Goal: Task Accomplishment & Management: Manage account settings

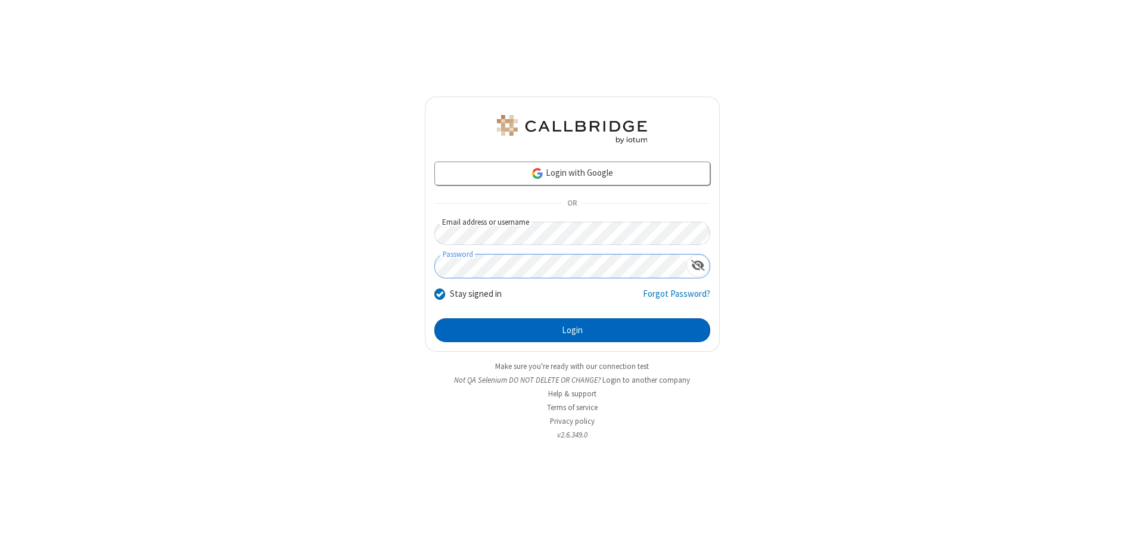
click at [572, 330] on button "Login" at bounding box center [572, 330] width 276 height 24
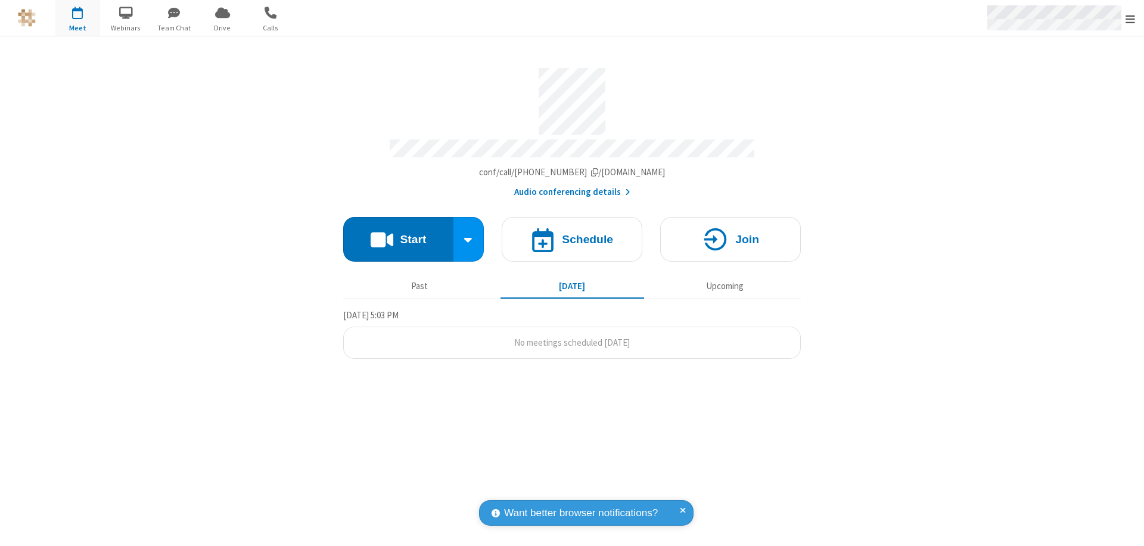
click at [1130, 18] on span "Open menu" at bounding box center [1130, 19] width 10 height 12
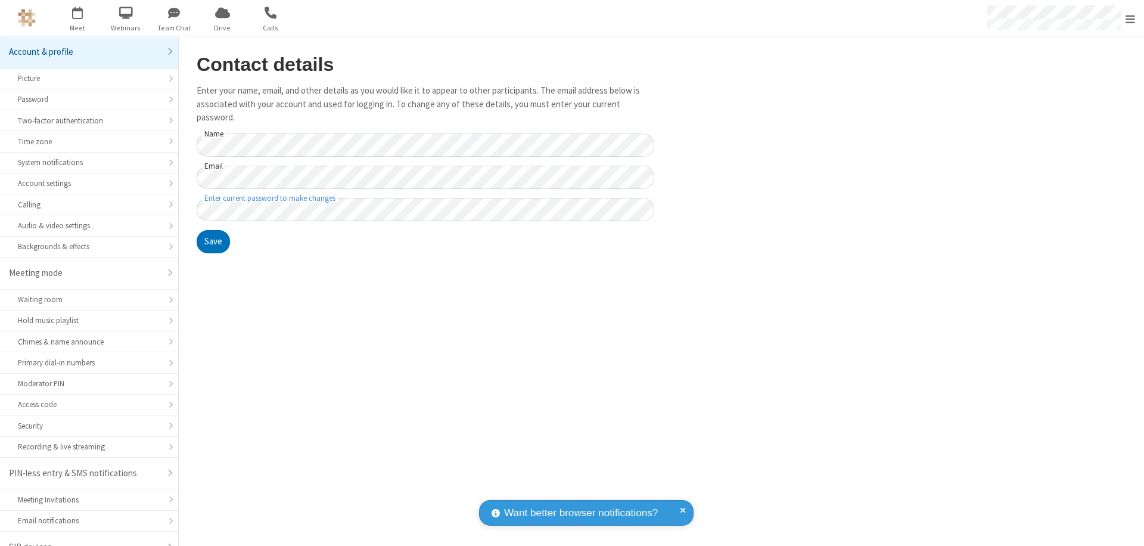
scroll to position [17, 0]
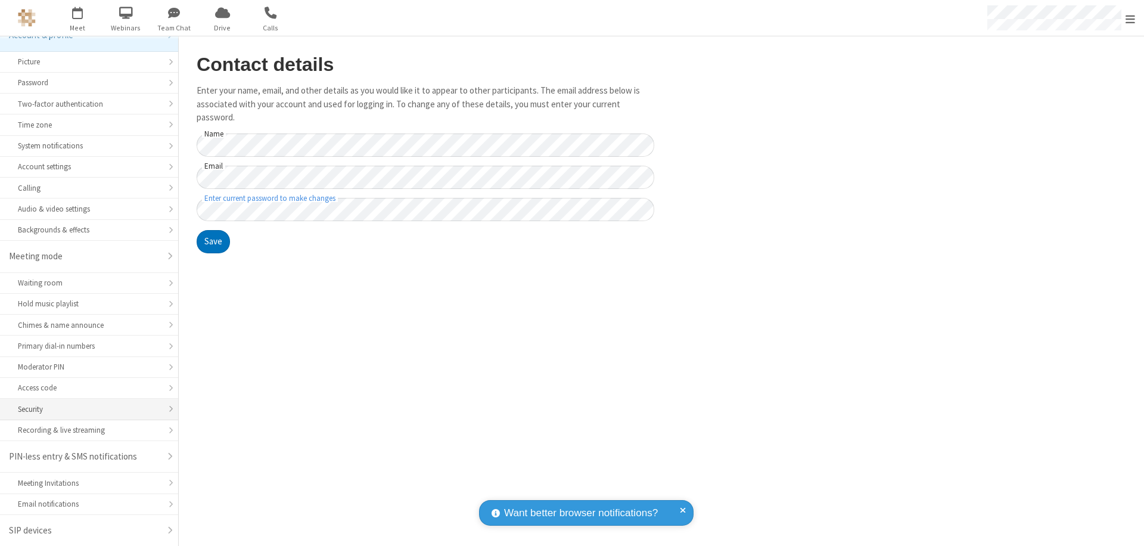
click at [85, 409] on div "Security" at bounding box center [89, 408] width 142 height 11
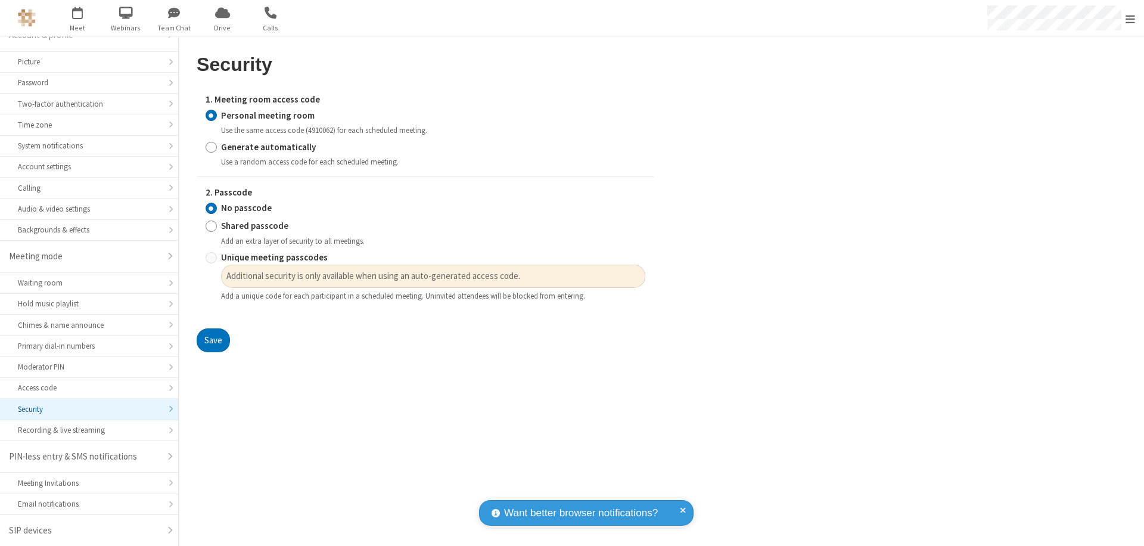
click at [211, 147] on input "Generate automatically" at bounding box center [211, 147] width 11 height 13
radio input "true"
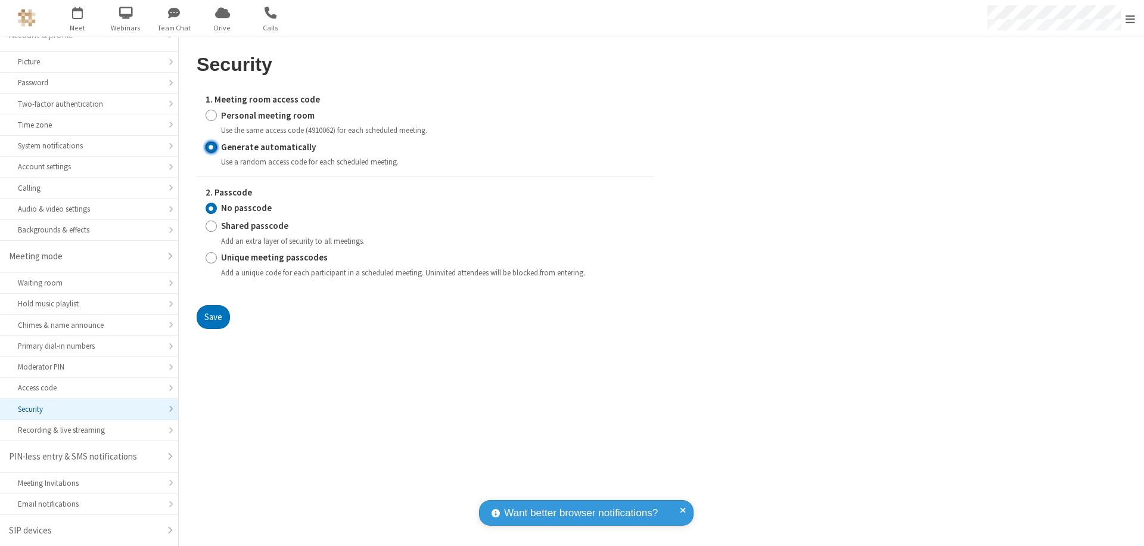
click at [211, 208] on input "No passcode" at bounding box center [211, 208] width 11 height 13
click at [213, 316] on button "Save" at bounding box center [213, 317] width 33 height 24
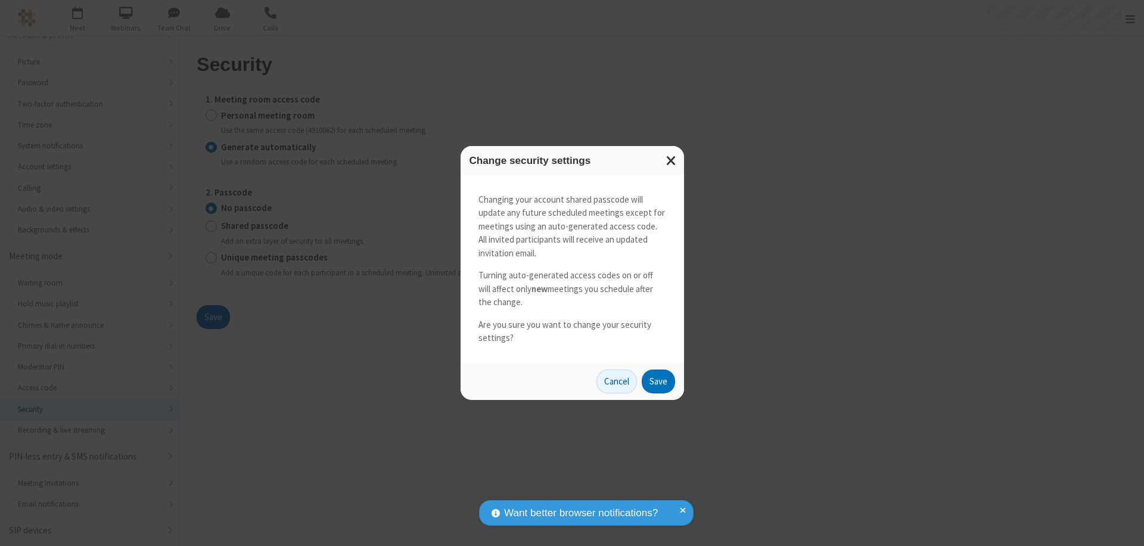
click at [658, 381] on button "Save" at bounding box center [658, 381] width 33 height 24
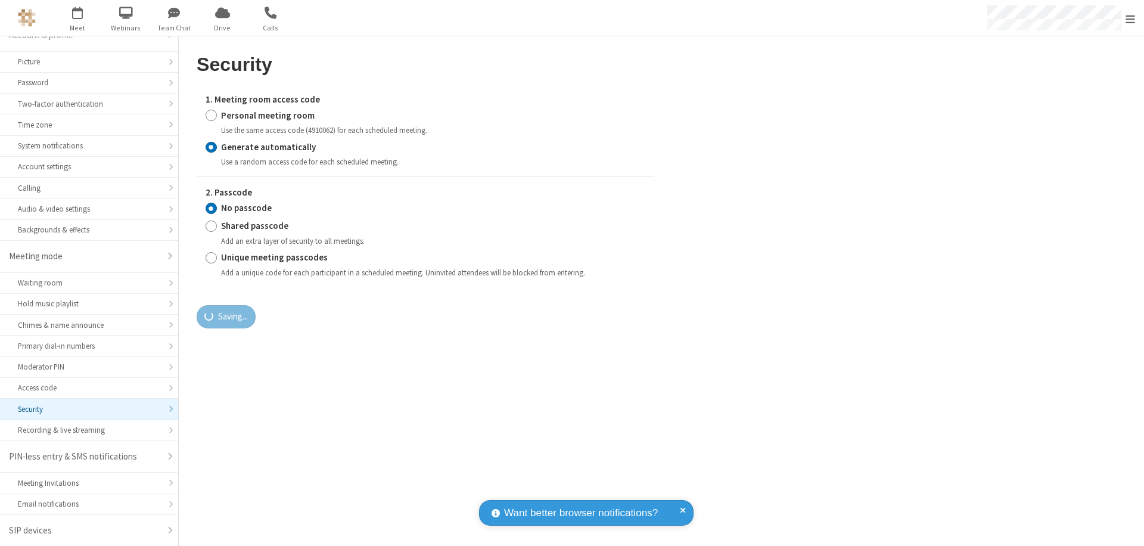
click at [1130, 18] on span "Open menu" at bounding box center [1130, 19] width 10 height 12
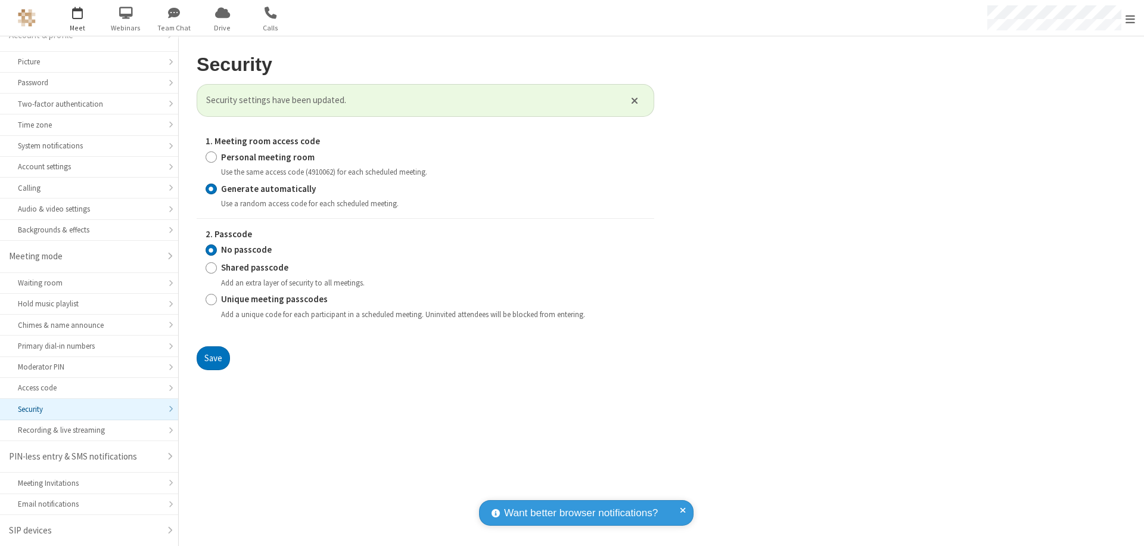
click at [77, 18] on span "button" at bounding box center [77, 12] width 45 height 20
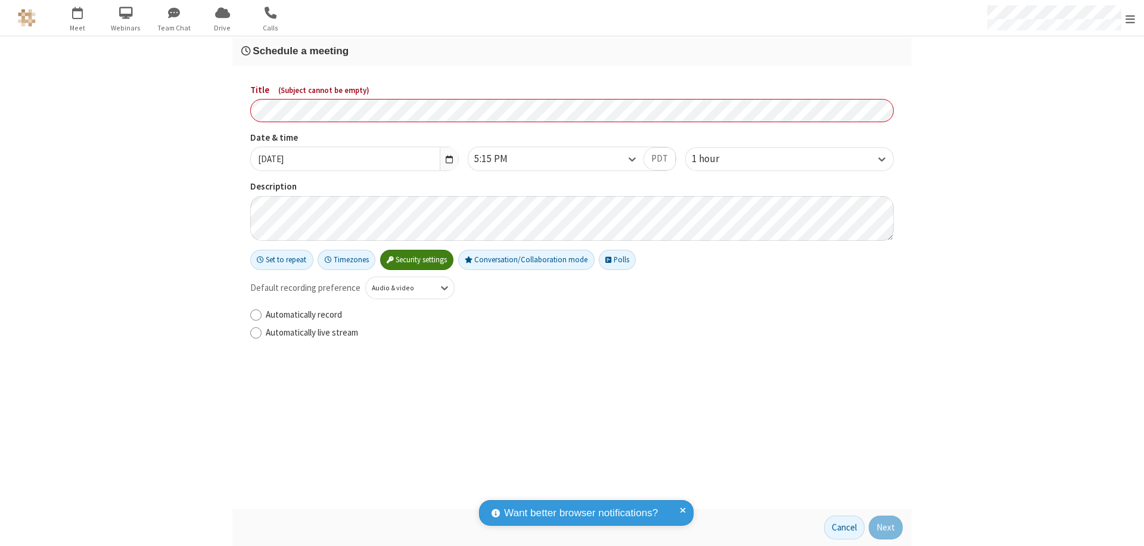
click at [572, 51] on h3 "Schedule a meeting" at bounding box center [571, 50] width 661 height 11
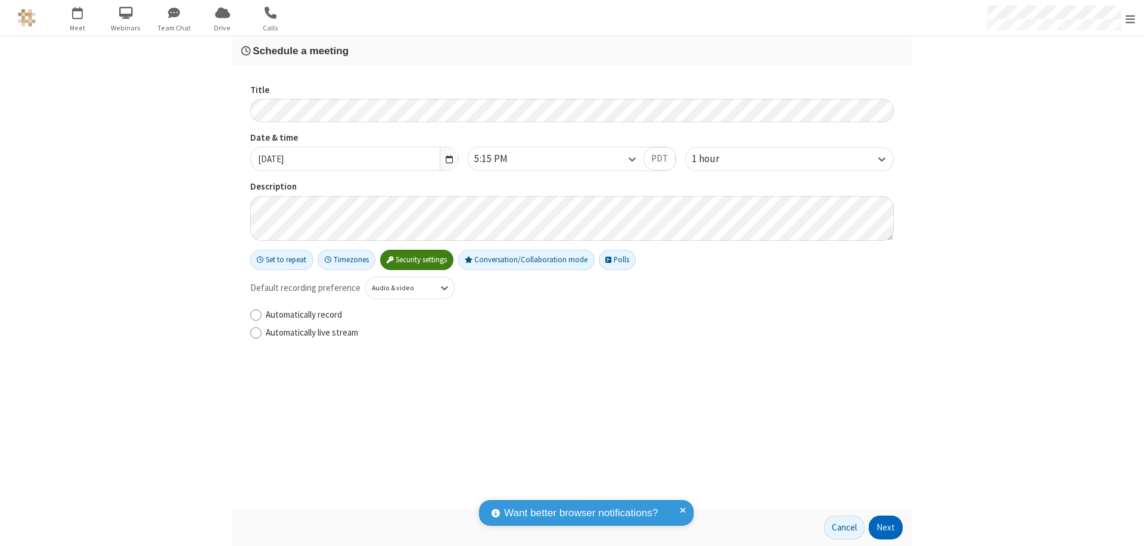
click at [886, 527] on button "Next" at bounding box center [885, 527] width 34 height 24
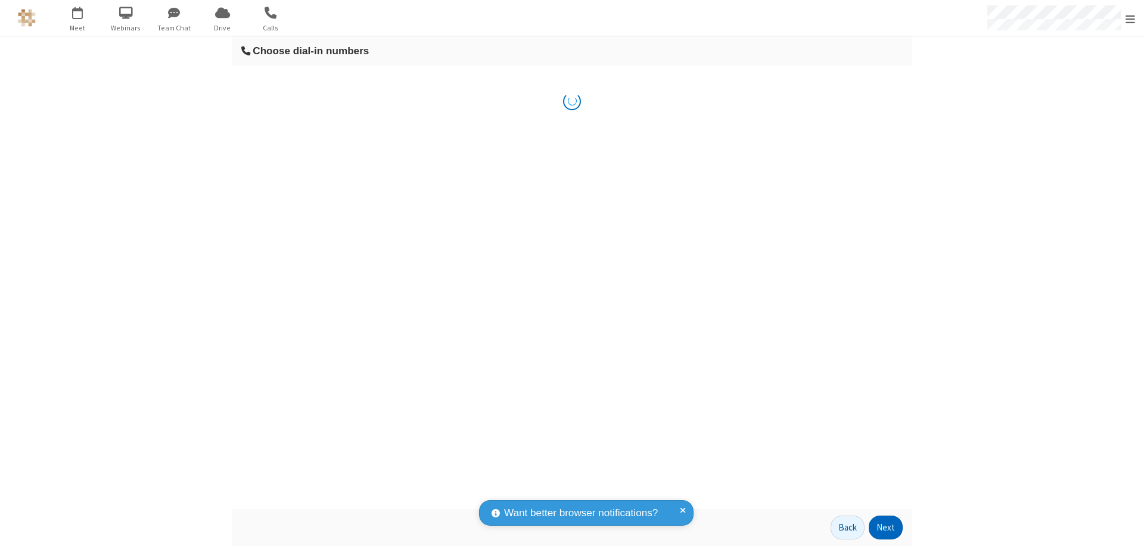
click at [886, 527] on button "Next" at bounding box center [885, 527] width 34 height 24
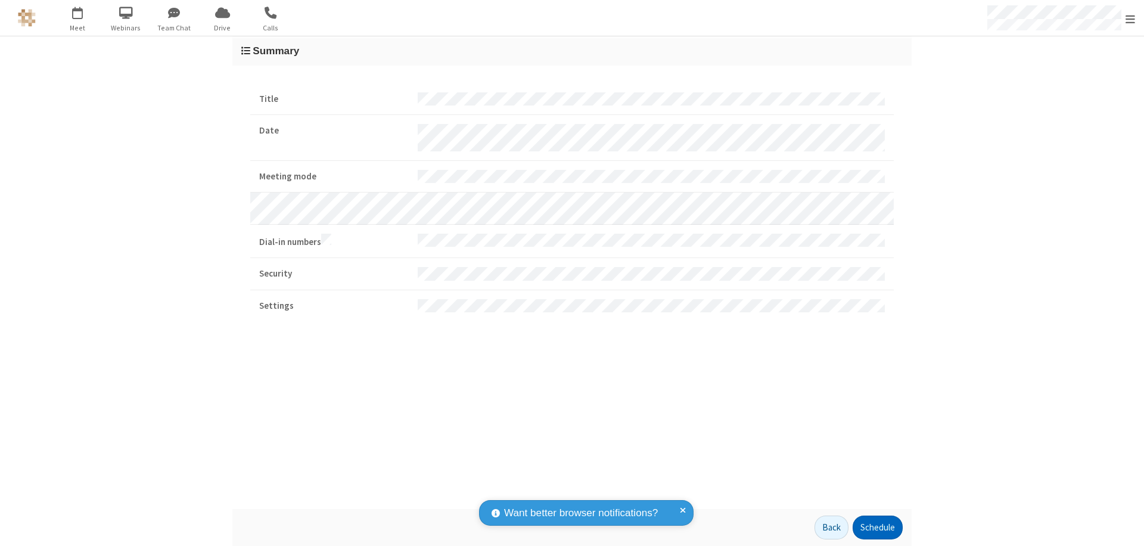
click at [877, 527] on button "Schedule" at bounding box center [877, 527] width 50 height 24
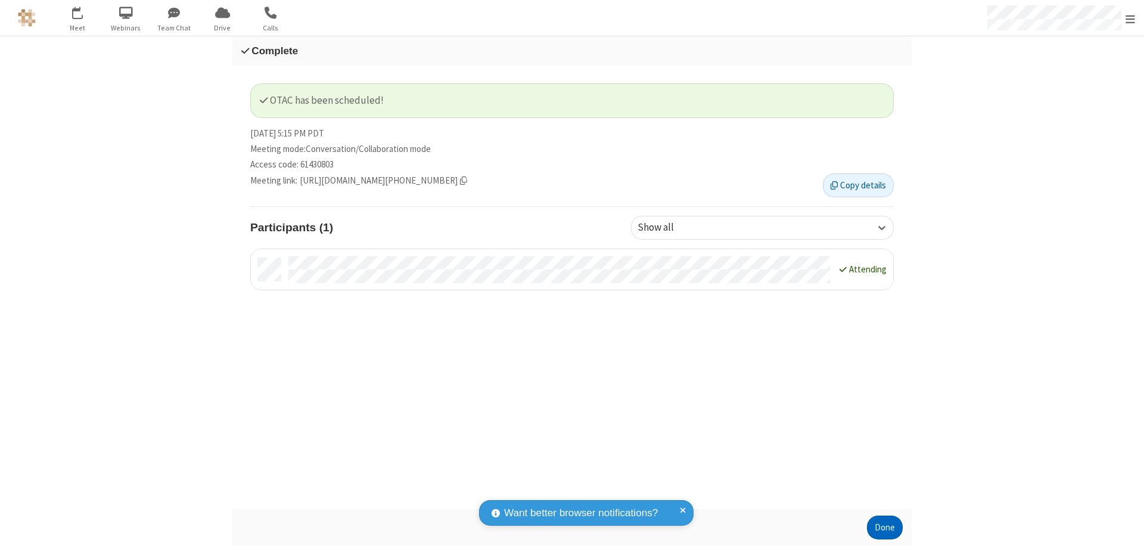
click at [885, 527] on button "Done" at bounding box center [885, 527] width 36 height 24
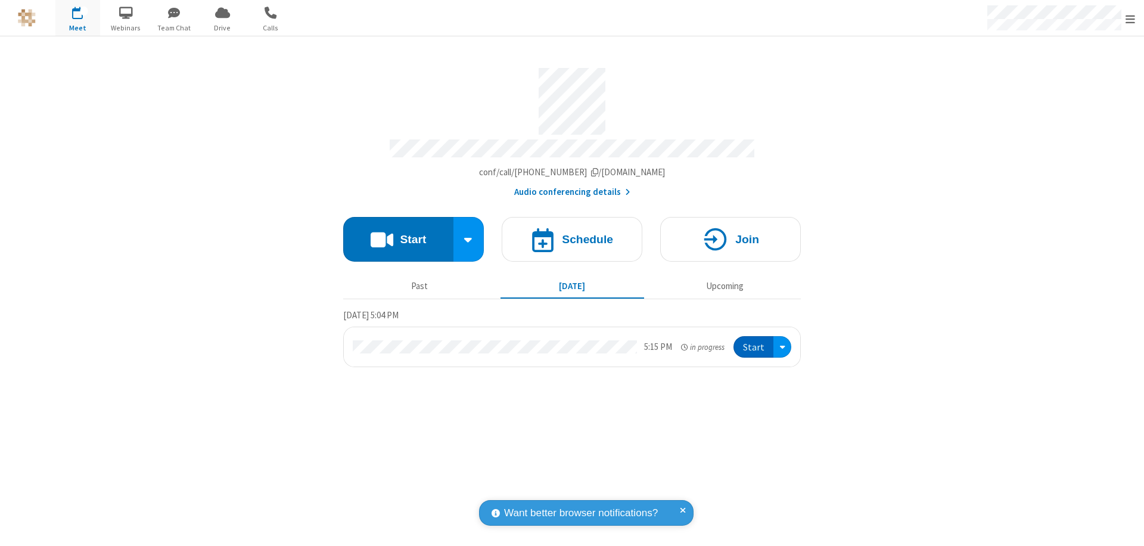
click at [754, 341] on button "Start" at bounding box center [753, 347] width 40 height 22
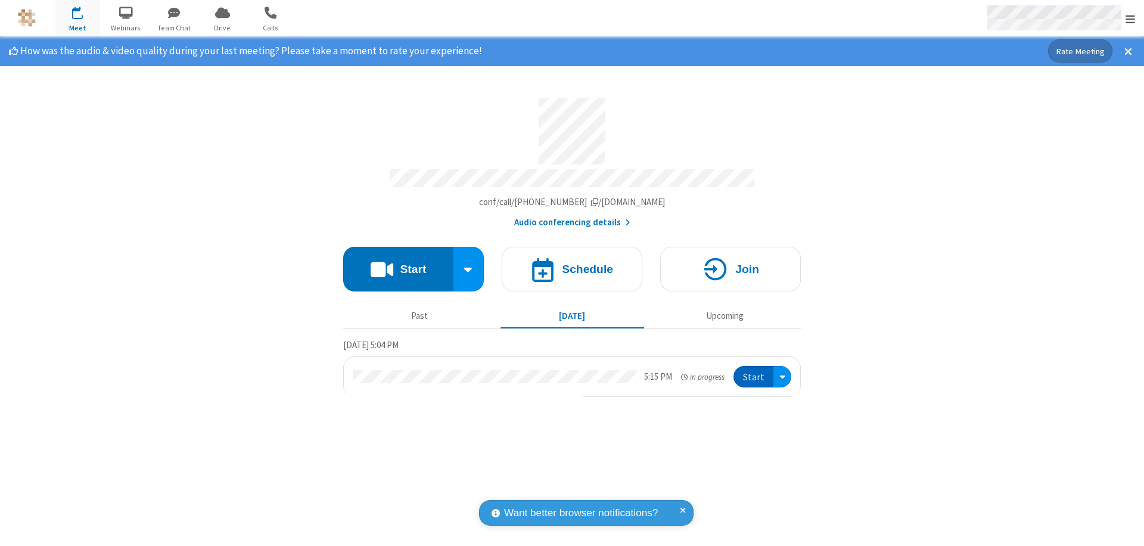
click at [1130, 18] on span "Open menu" at bounding box center [1130, 19] width 10 height 12
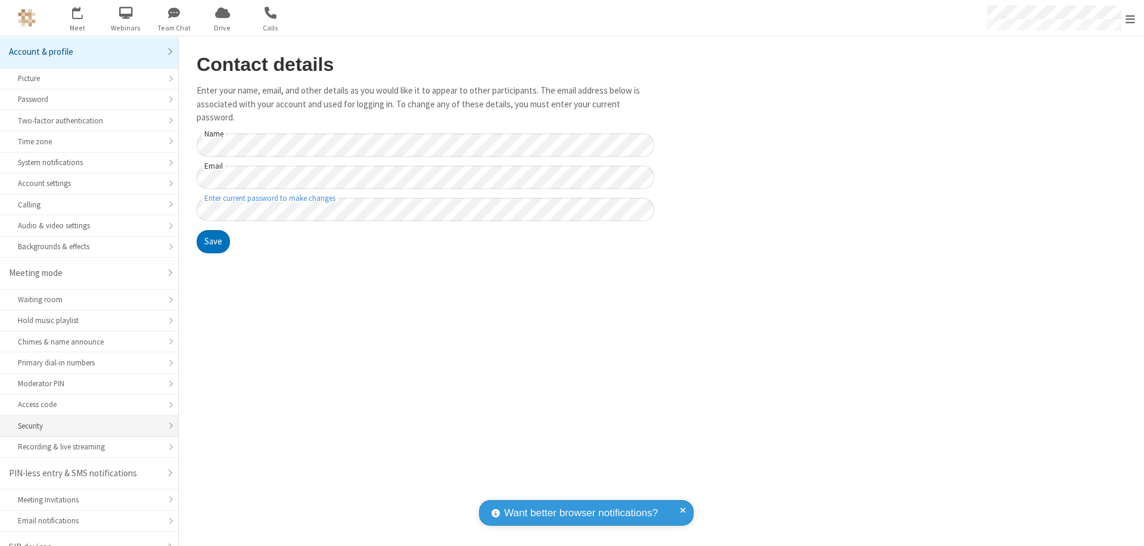
click at [85, 420] on div "Security" at bounding box center [89, 425] width 142 height 11
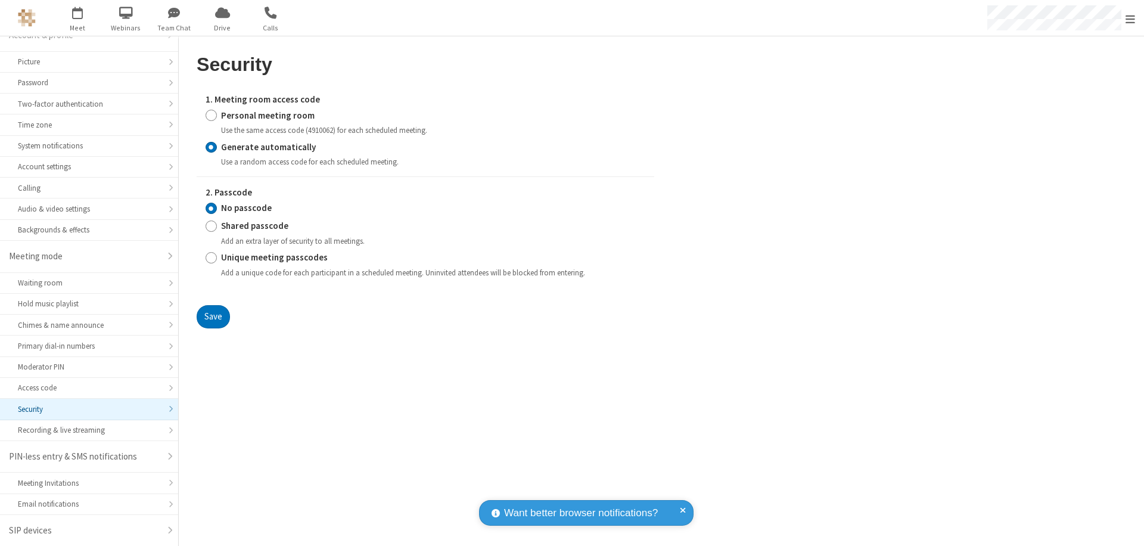
click at [211, 115] on input "Personal meeting room" at bounding box center [211, 115] width 11 height 13
radio input "true"
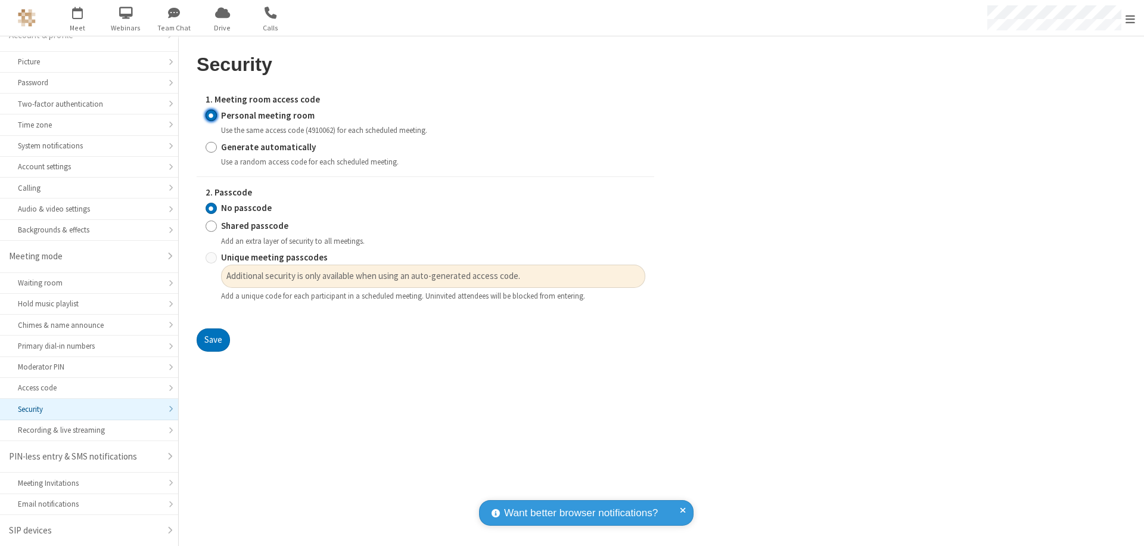
click at [211, 208] on input "No passcode" at bounding box center [211, 208] width 11 height 13
click at [213, 340] on button "Save" at bounding box center [213, 340] width 33 height 24
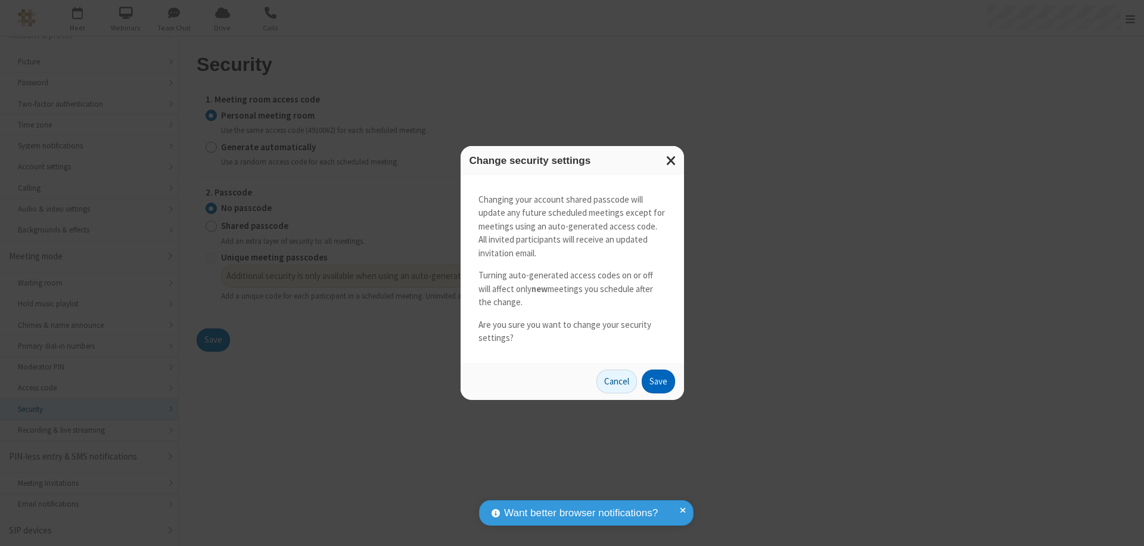
click at [658, 381] on button "Save" at bounding box center [658, 381] width 33 height 24
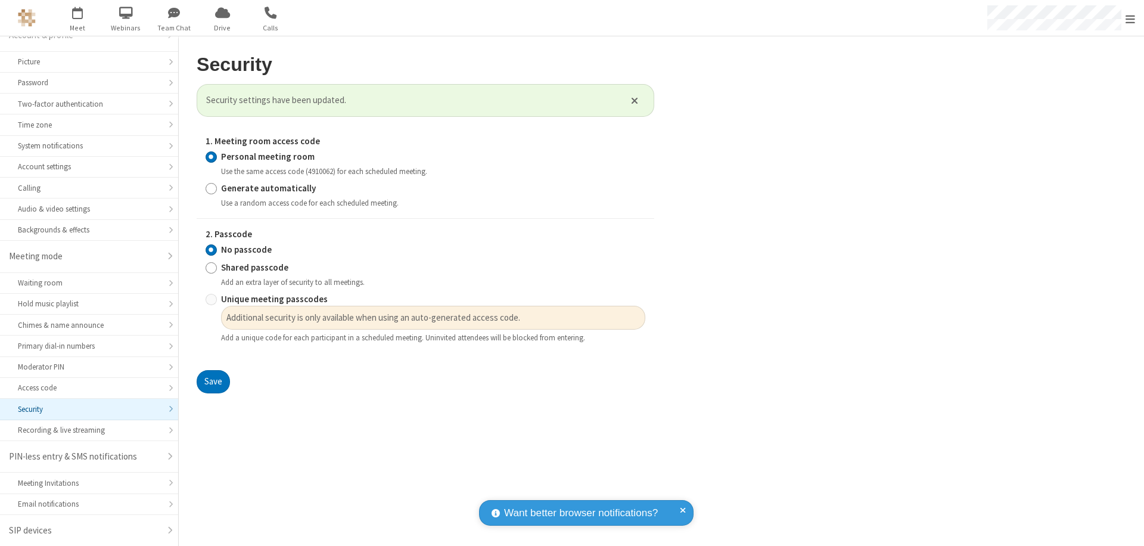
click at [1130, 18] on span "Open menu" at bounding box center [1130, 19] width 10 height 12
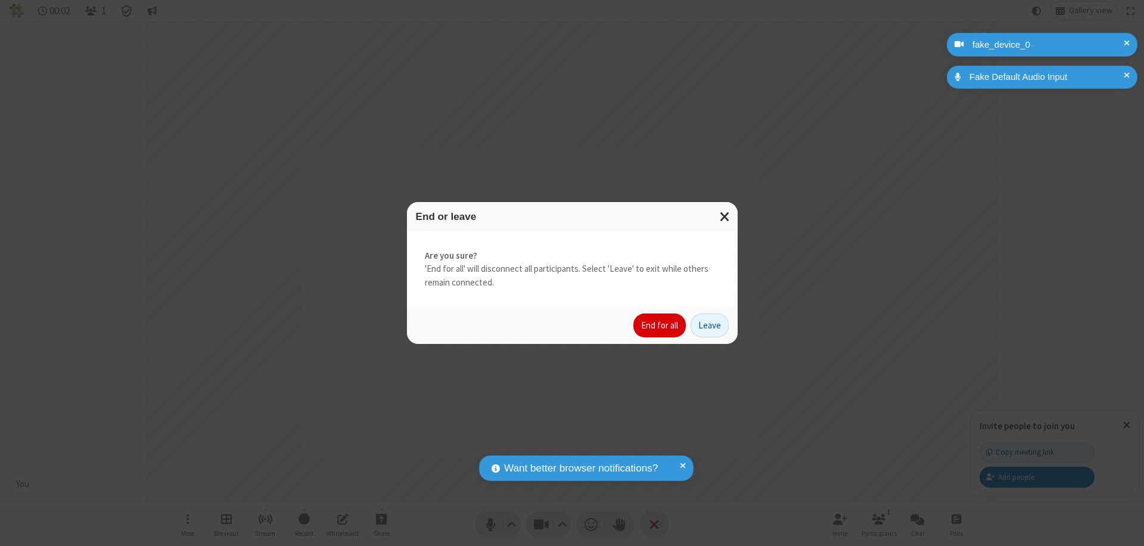
click at [660, 325] on button "End for all" at bounding box center [659, 325] width 52 height 24
